Goal: Obtain resource: Obtain resource

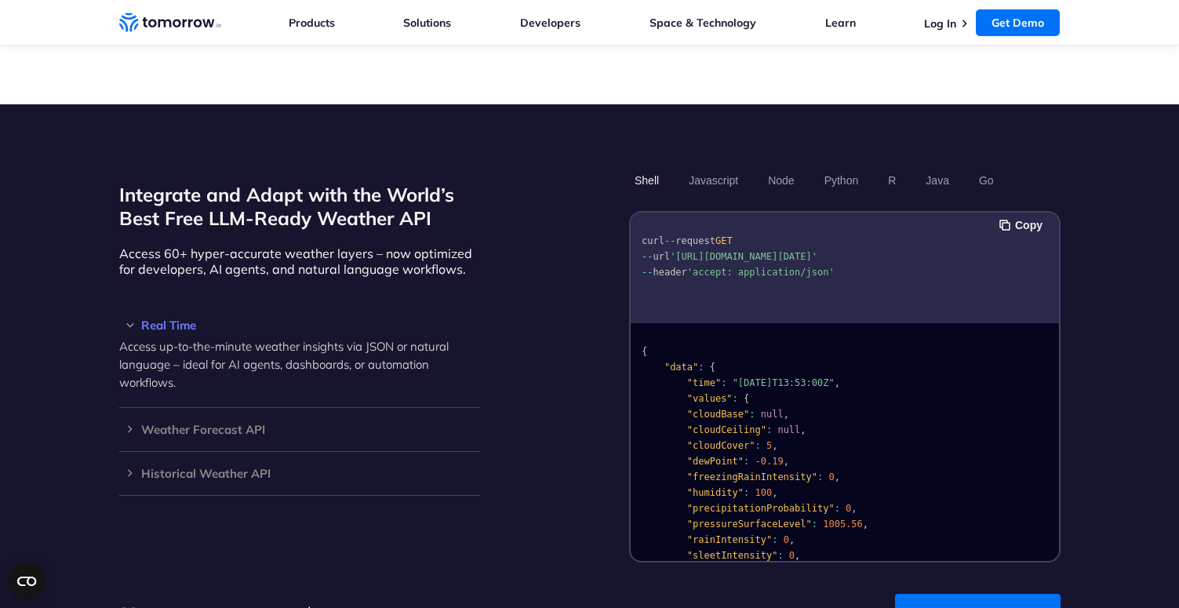
scroll to position [1246, 0]
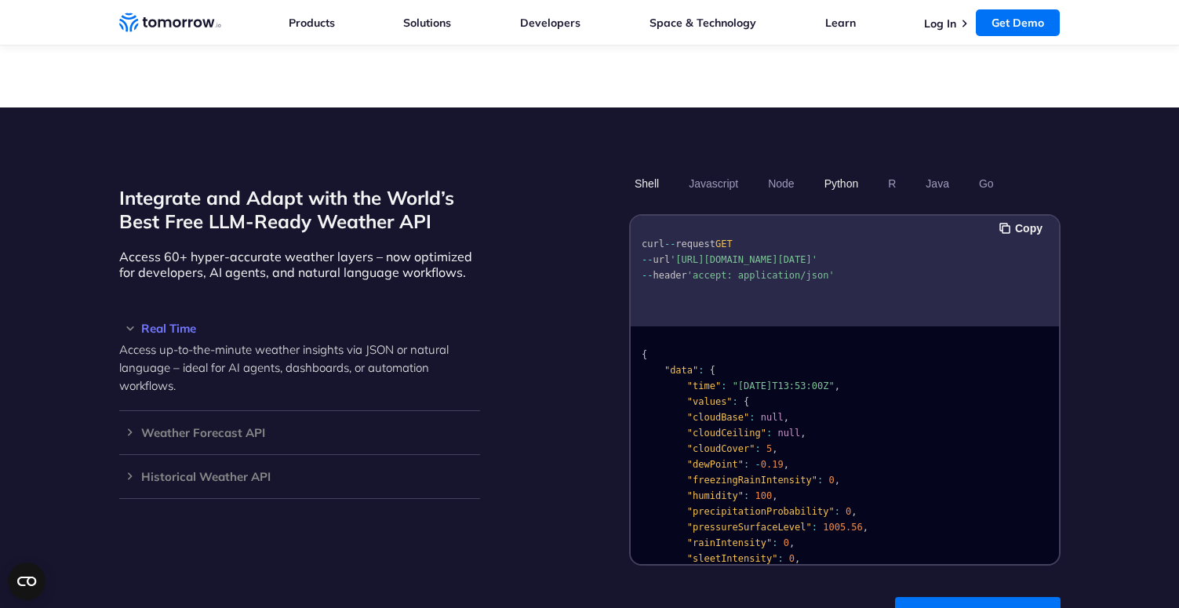
click at [835, 170] on button "Python" at bounding box center [840, 183] width 45 height 27
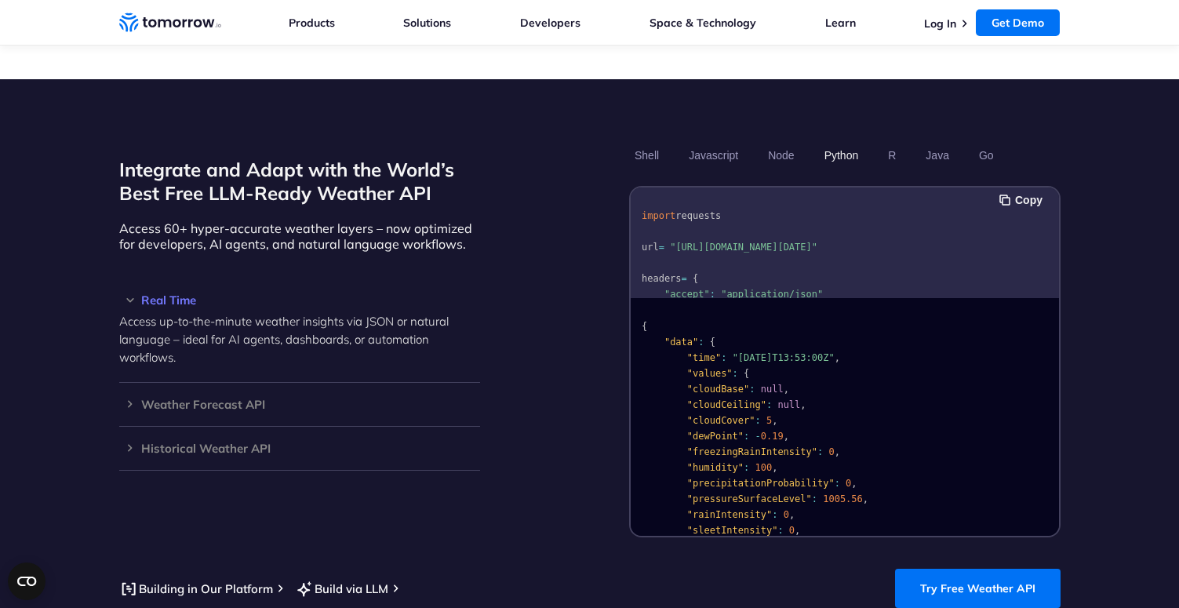
scroll to position [1274, 0]
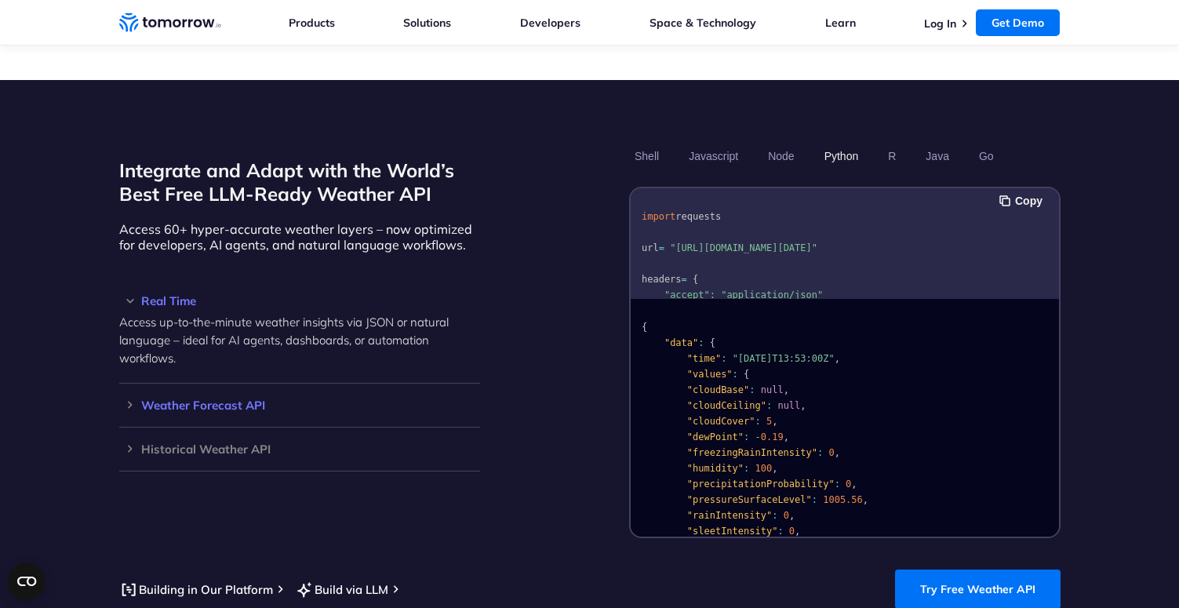
click at [204, 399] on h3 "Weather Forecast API" at bounding box center [299, 405] width 361 height 12
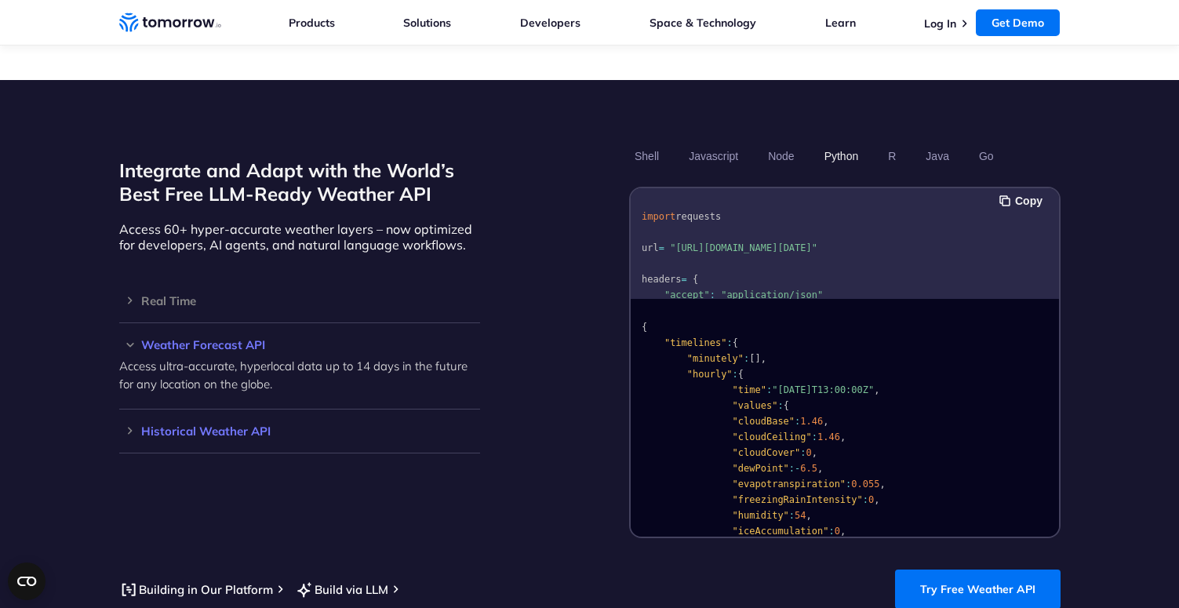
click at [238, 425] on h3 "Historical Weather API" at bounding box center [299, 431] width 361 height 12
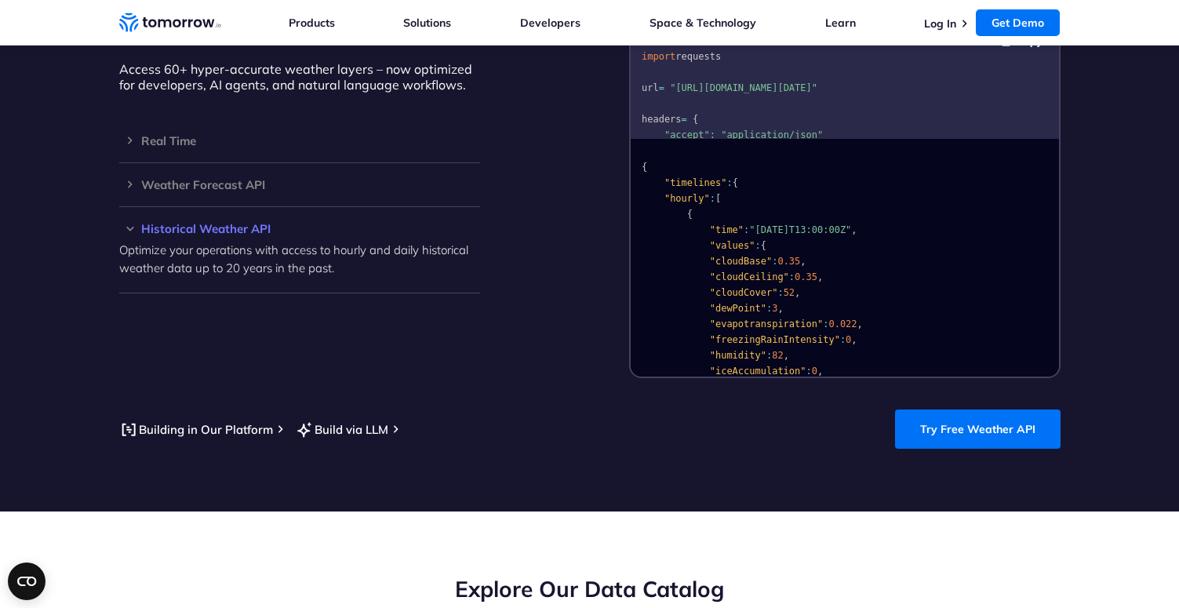
scroll to position [1408, 0]
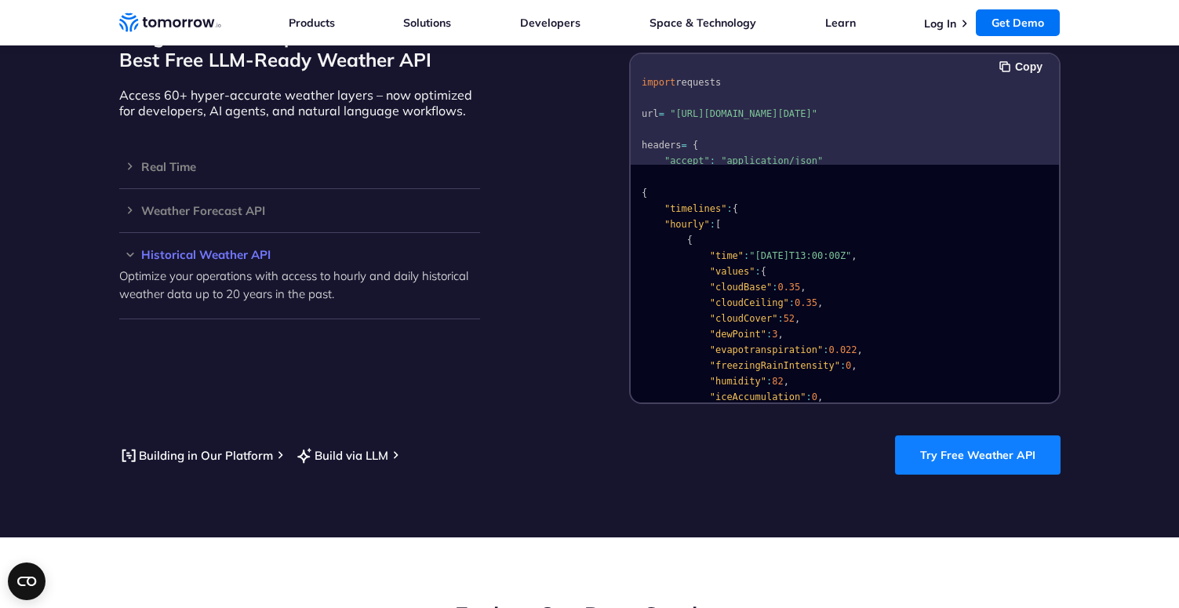
click at [977, 438] on link "Try Free Weather API" at bounding box center [978, 454] width 166 height 39
